Goal: Transaction & Acquisition: Purchase product/service

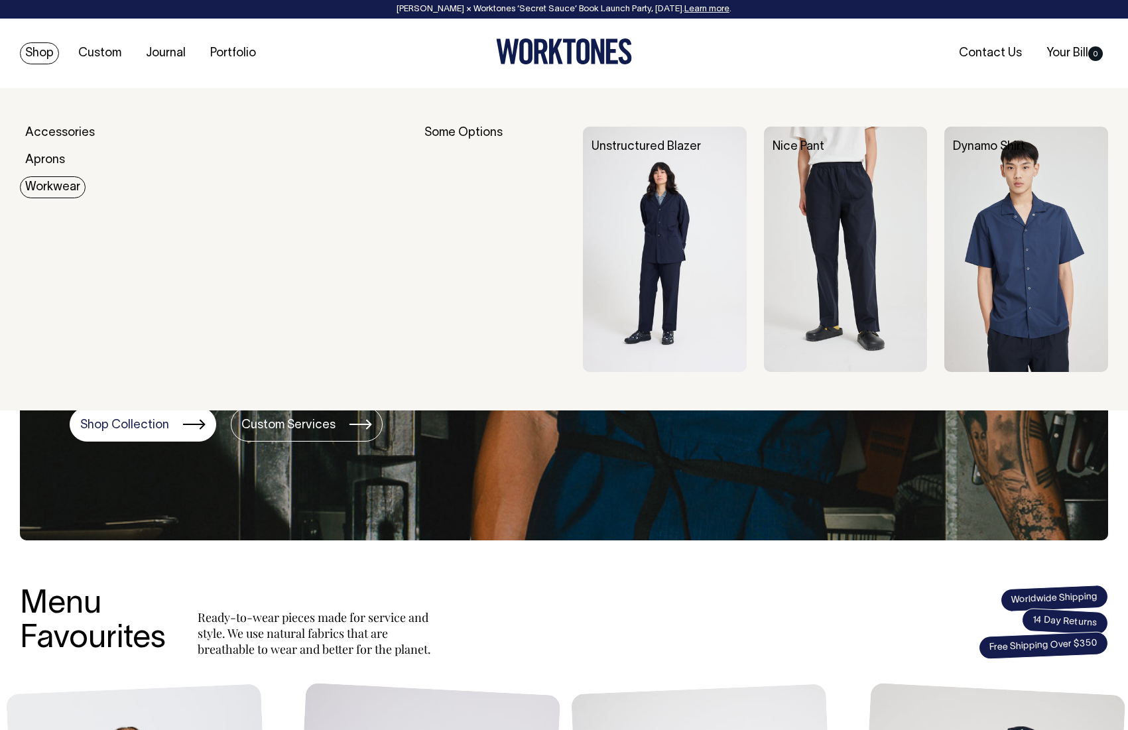
click at [42, 183] on link "Workwear" at bounding box center [53, 187] width 66 height 22
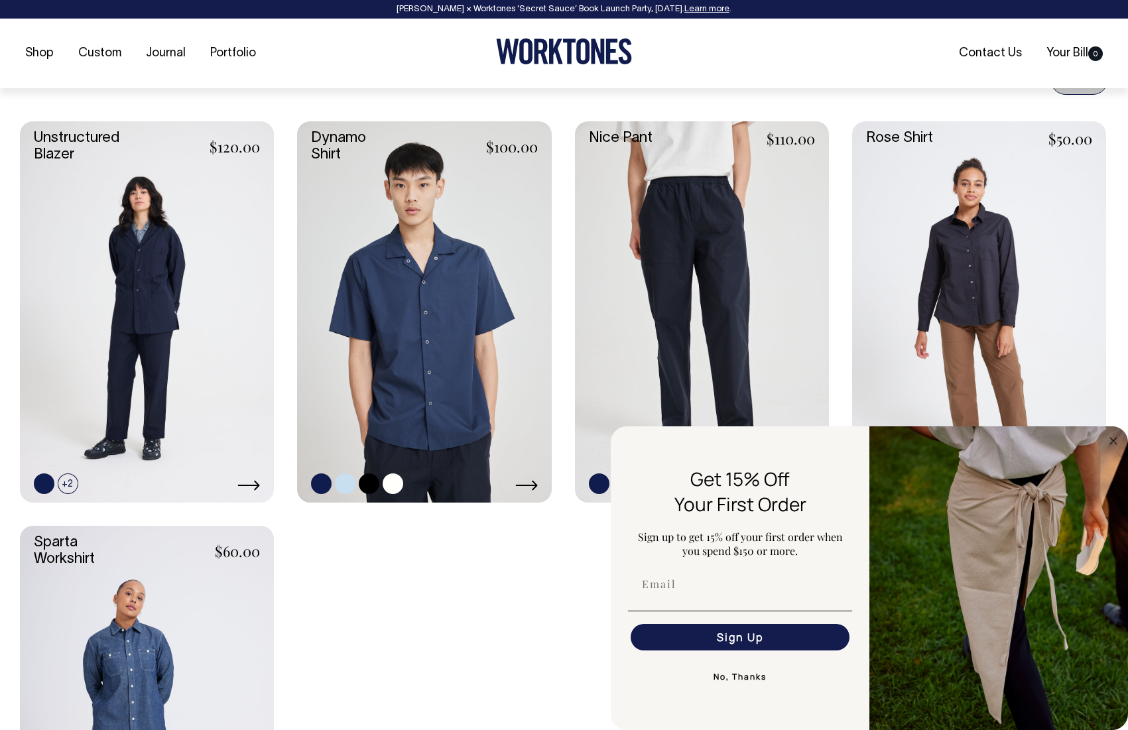
scroll to position [539, 0]
click at [436, 251] on link at bounding box center [424, 311] width 254 height 381
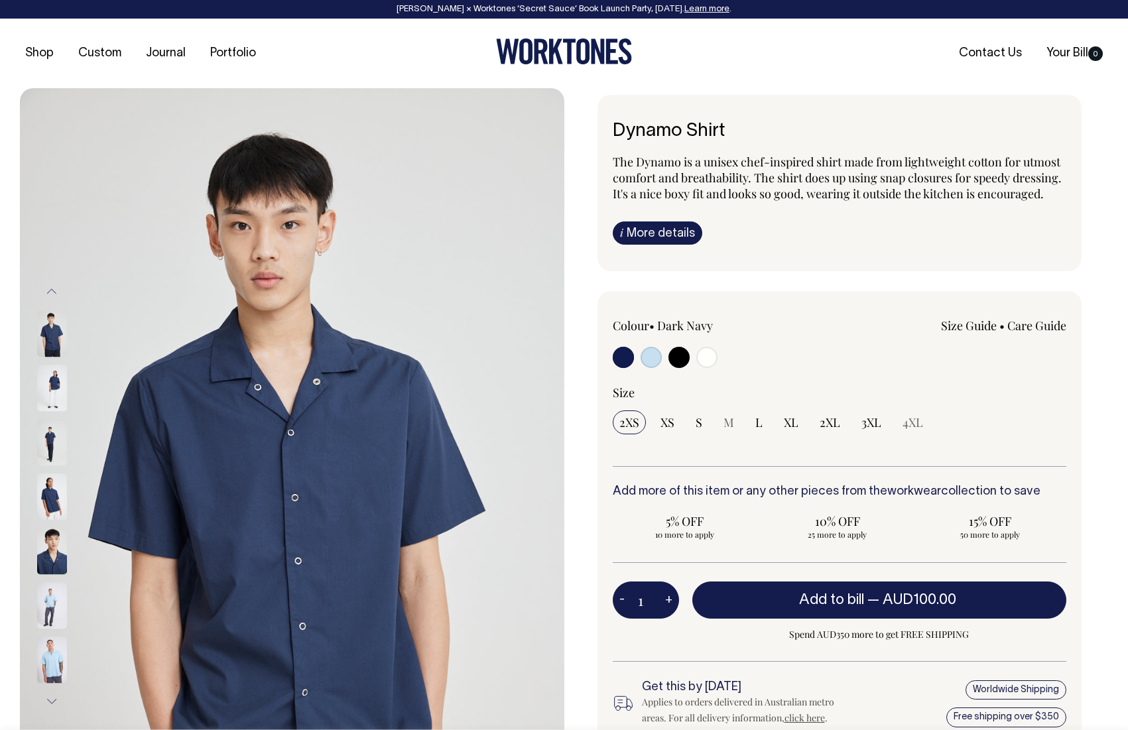
click at [653, 356] on input "radio" at bounding box center [651, 357] width 21 height 21
radio input "true"
select select "True Blue"
